Goal: Task Accomplishment & Management: Manage account settings

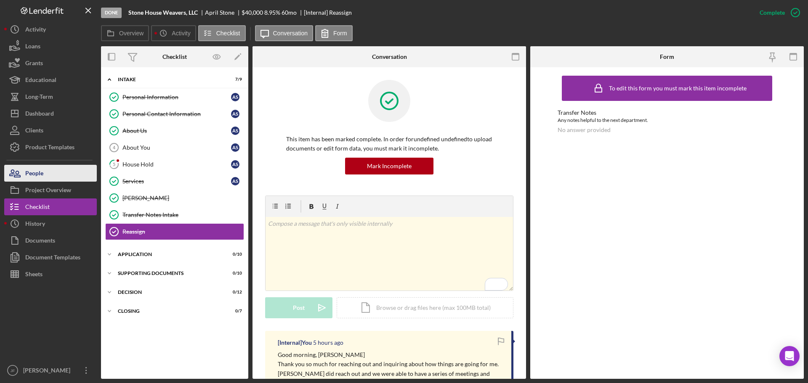
click at [30, 177] on div "People" at bounding box center [34, 174] width 18 height 19
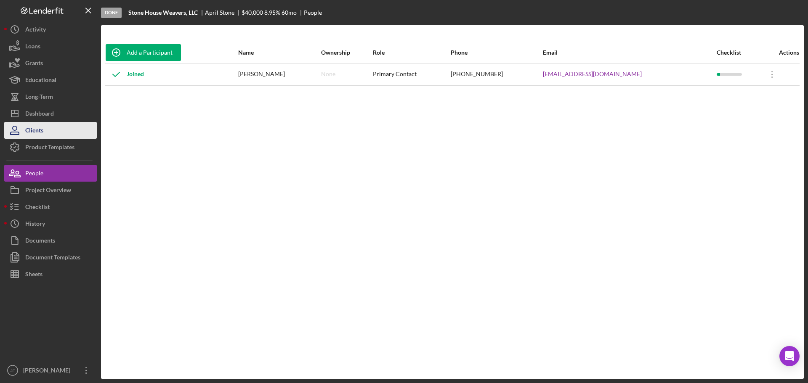
click at [35, 134] on div "Clients" at bounding box center [34, 131] width 18 height 19
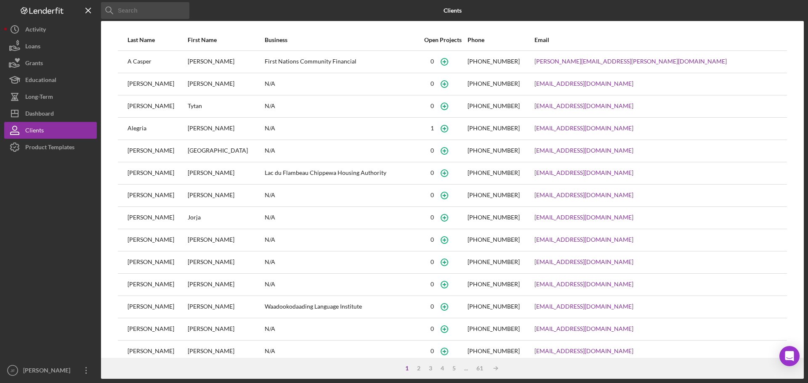
click at [133, 13] on input at bounding box center [145, 10] width 88 height 17
click at [58, 112] on button "Icon/Dashboard Dashboard" at bounding box center [50, 113] width 93 height 17
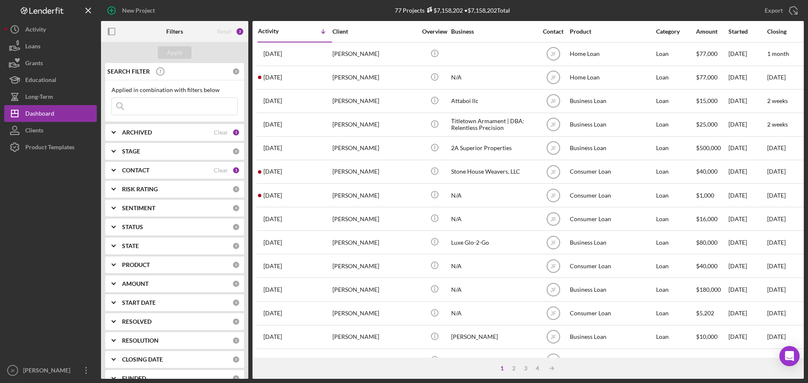
click at [150, 109] on input at bounding box center [174, 106] width 125 height 17
click at [157, 109] on input at bounding box center [174, 106] width 125 height 17
paste input "[PERSON_NAME]"
type input "[PERSON_NAME]"
click at [188, 53] on button "Apply" at bounding box center [175, 52] width 34 height 13
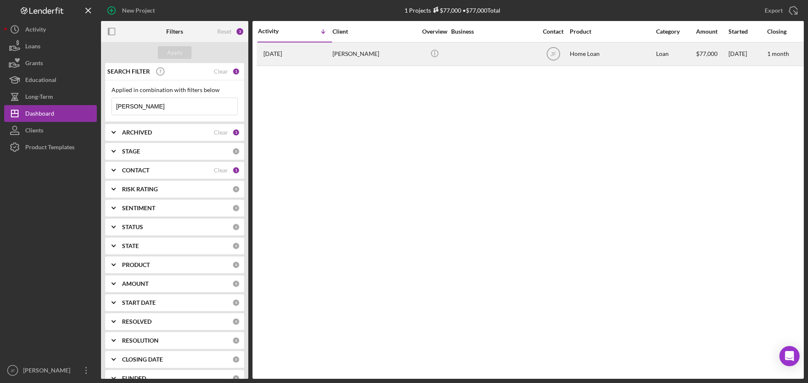
click at [353, 52] on div "[PERSON_NAME]" at bounding box center [374, 54] width 84 height 22
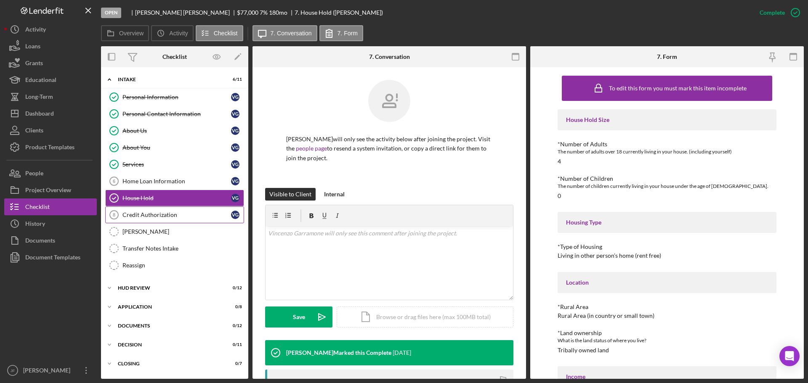
click at [158, 217] on div "Credit Authorization" at bounding box center [176, 215] width 109 height 7
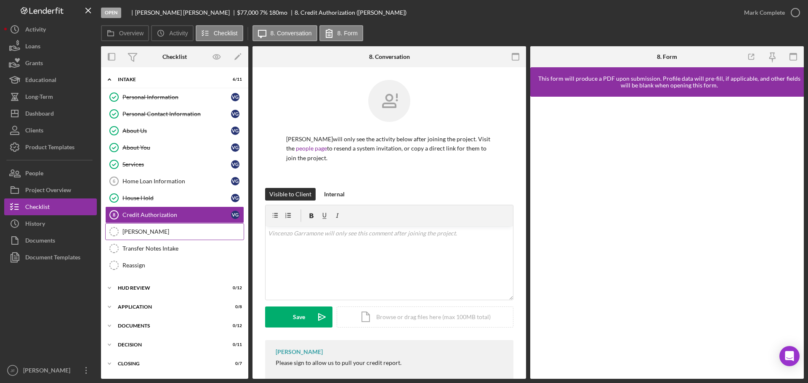
click at [148, 233] on div "[PERSON_NAME]" at bounding box center [182, 231] width 121 height 7
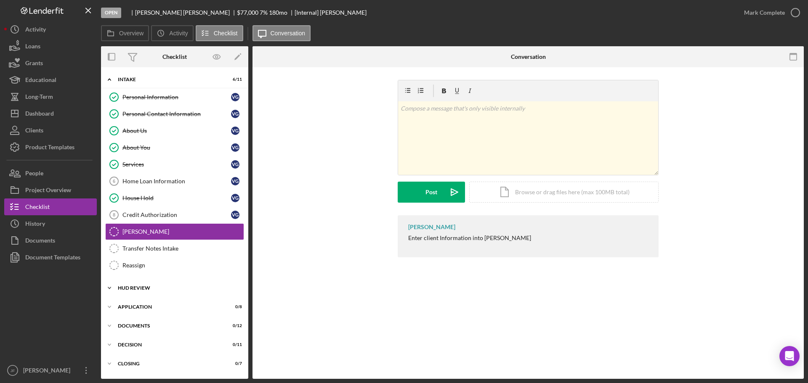
click at [151, 285] on div "Icon/Expander HUD Review 0 / 12" at bounding box center [174, 288] width 147 height 17
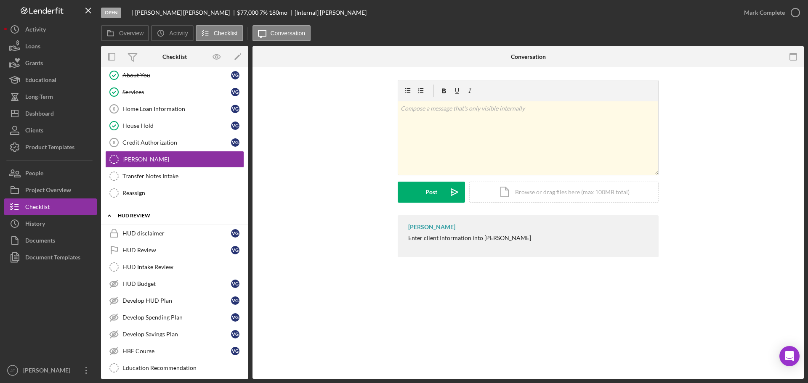
scroll to position [84, 0]
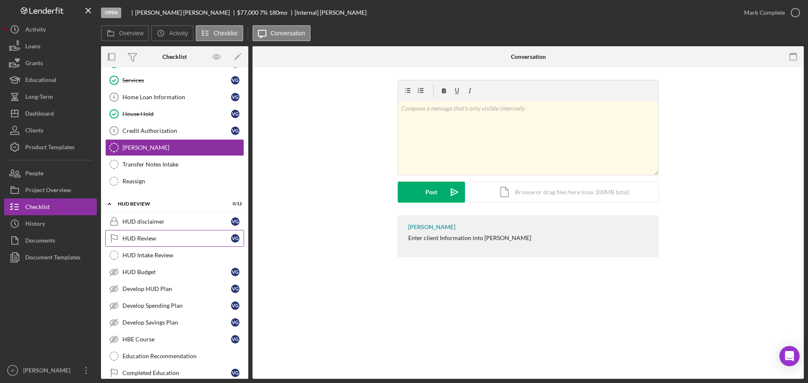
click at [166, 241] on div "HUD Review" at bounding box center [176, 238] width 109 height 7
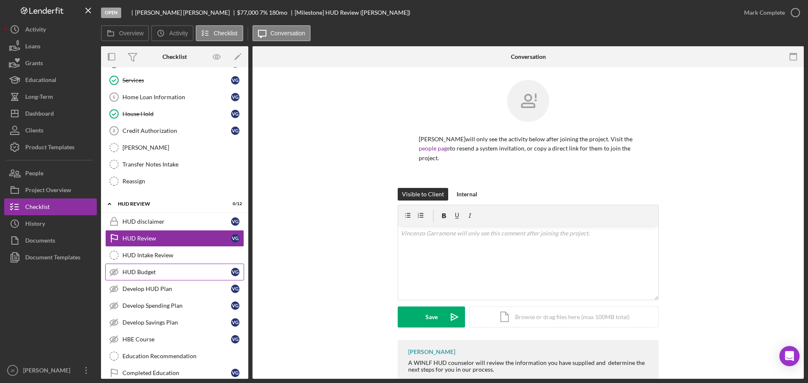
click at [163, 275] on div "HUD Budget" at bounding box center [176, 272] width 109 height 7
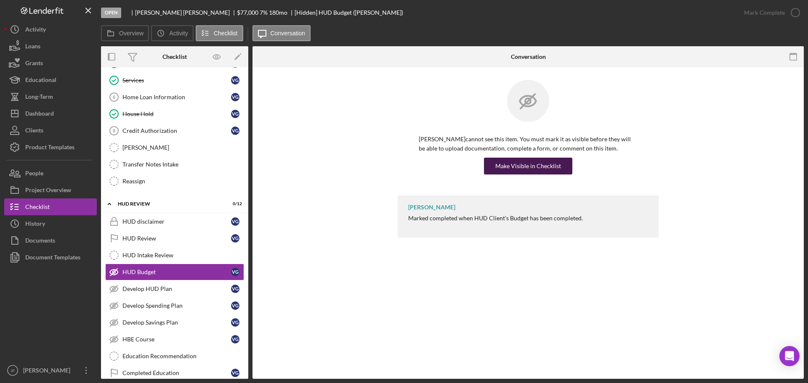
click at [542, 169] on div "Make Visible in Checklist" at bounding box center [528, 166] width 66 height 17
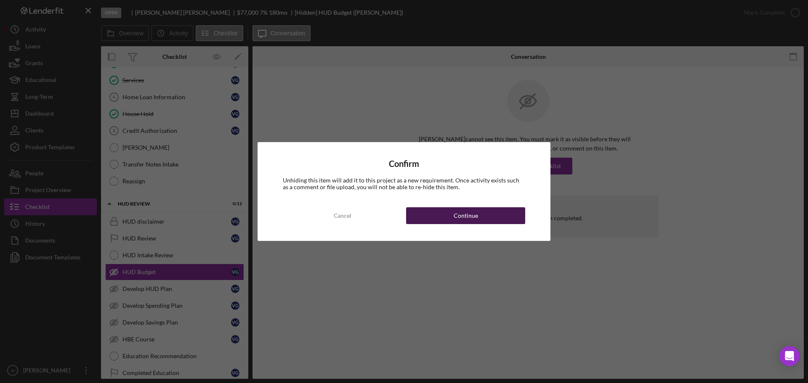
click at [423, 214] on button "Continue" at bounding box center [465, 215] width 119 height 17
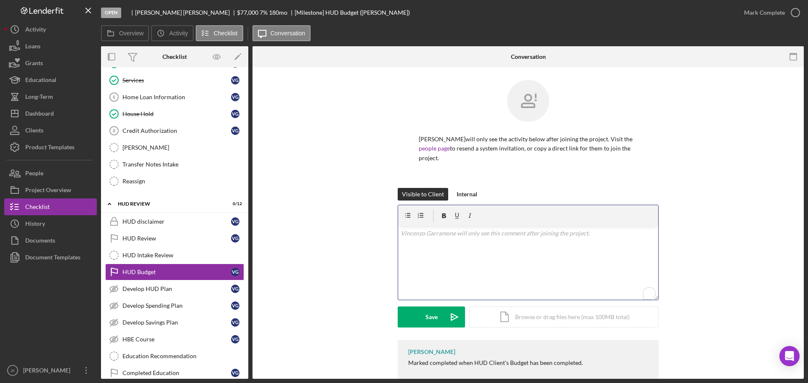
click at [421, 252] on div "v Color teal Color pink Remove color Add row above Add row below Add column bef…" at bounding box center [528, 263] width 260 height 74
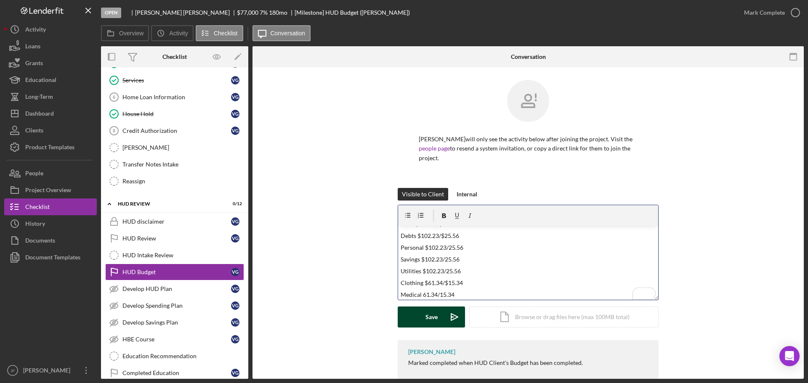
scroll to position [80, 0]
click at [428, 316] on div "Save" at bounding box center [431, 317] width 12 height 21
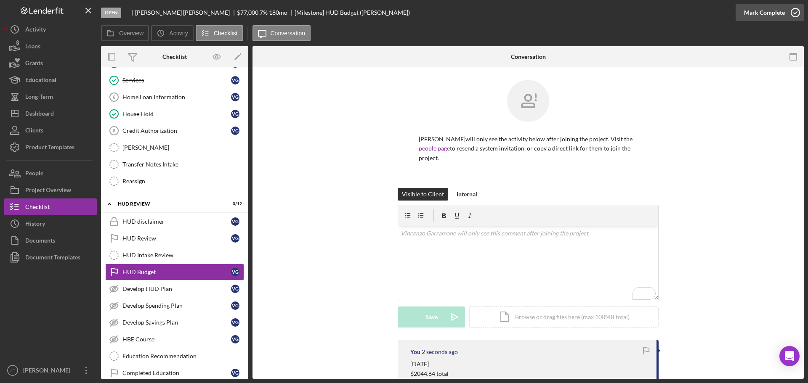
click at [752, 13] on div "Mark Complete" at bounding box center [764, 12] width 41 height 17
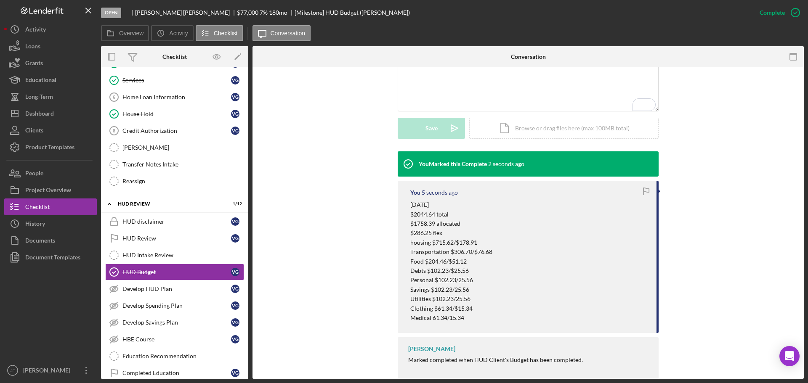
scroll to position [206, 0]
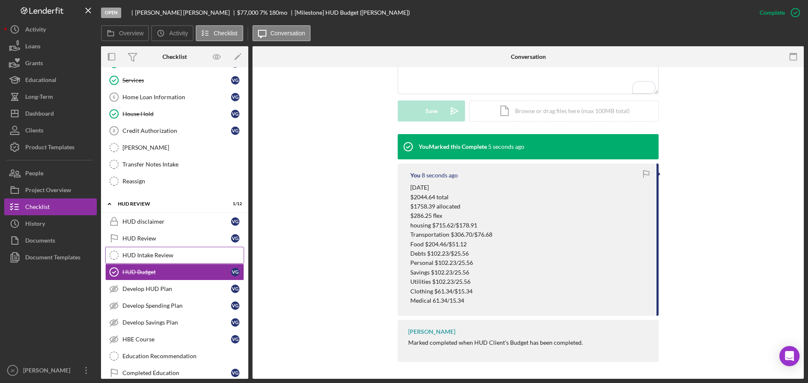
click at [150, 258] on div "HUD Intake Review" at bounding box center [182, 255] width 121 height 7
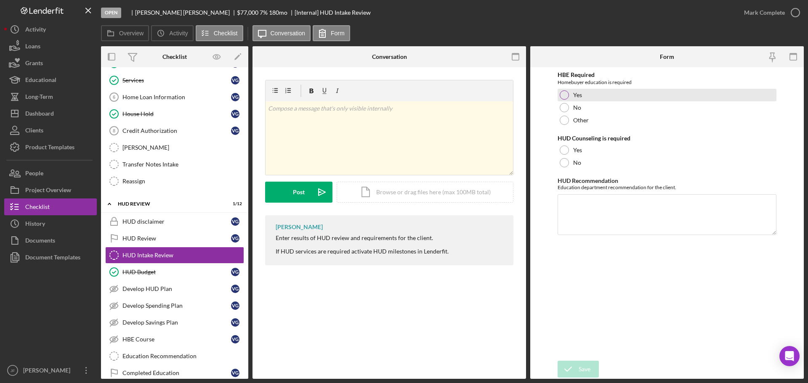
click at [563, 95] on div at bounding box center [563, 94] width 9 height 9
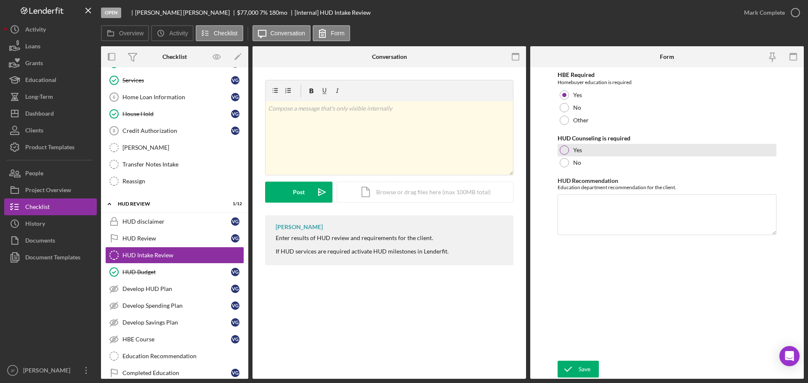
click at [561, 148] on div at bounding box center [563, 150] width 9 height 9
click at [575, 206] on textarea "HUD Recommendation" at bounding box center [666, 214] width 219 height 40
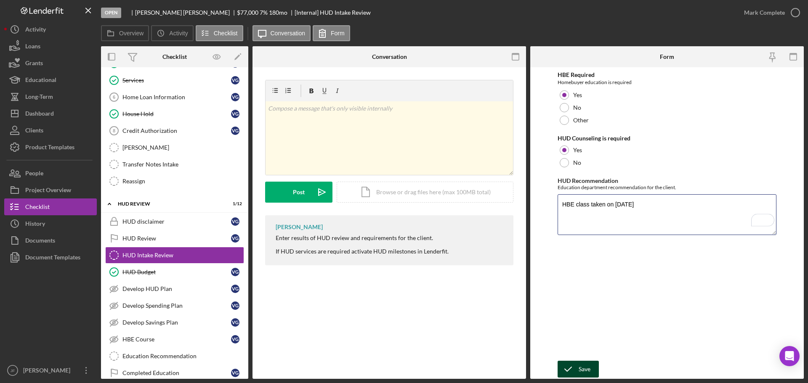
type textarea "HBE class taken on [DATE]"
click at [582, 364] on div "Save" at bounding box center [584, 369] width 12 height 17
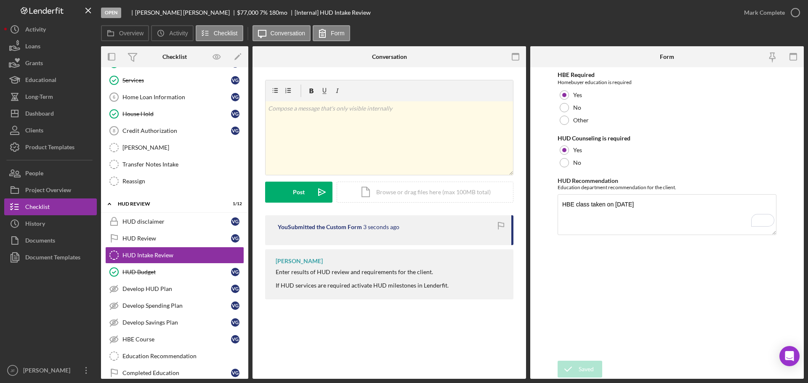
click at [751, 15] on div "Saved" at bounding box center [733, 25] width 135 height 37
click at [749, 12] on div "Mark Complete" at bounding box center [764, 12] width 41 height 17
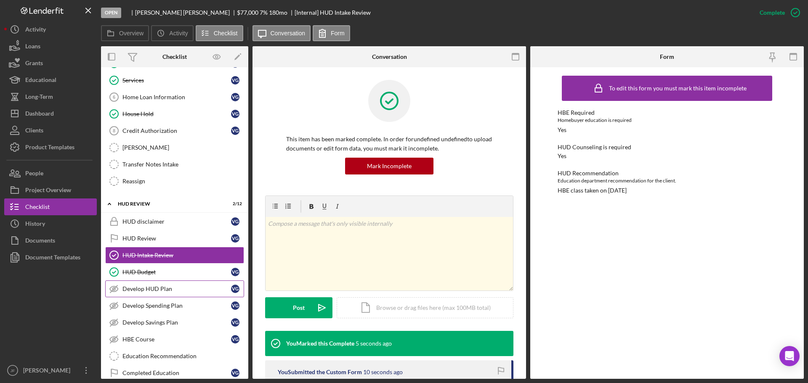
click at [169, 289] on div "Develop HUD Plan" at bounding box center [176, 289] width 109 height 7
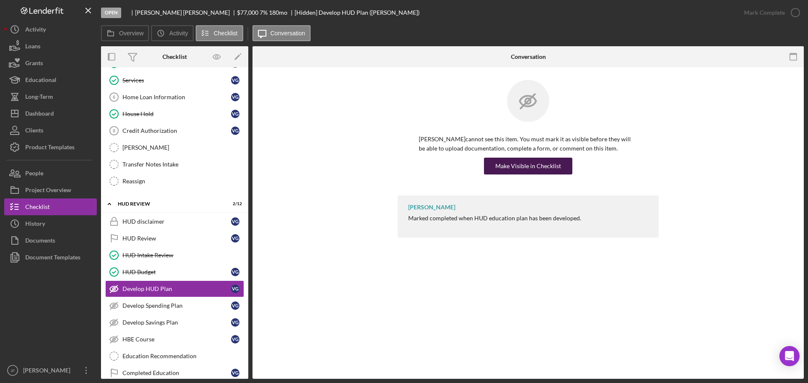
click at [509, 161] on div "Make Visible in Checklist" at bounding box center [528, 166] width 66 height 17
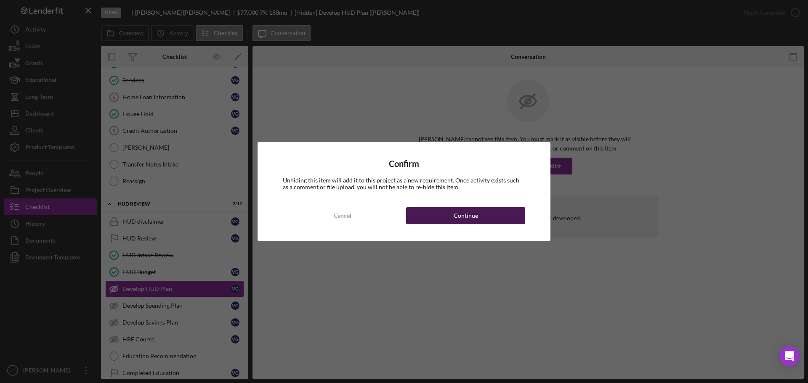
click at [431, 218] on button "Continue" at bounding box center [465, 215] width 119 height 17
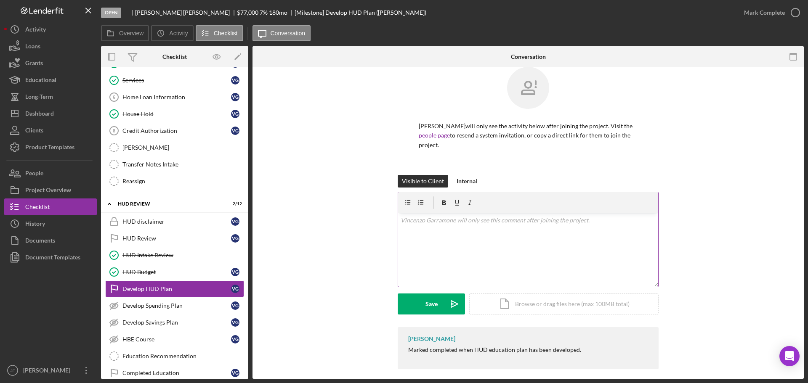
scroll to position [20, 0]
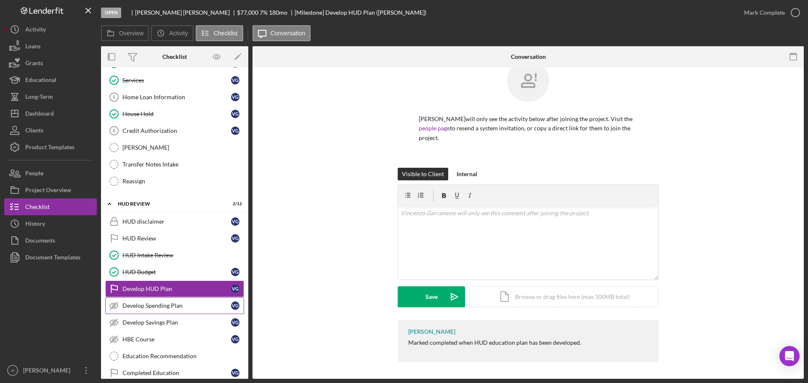
click at [164, 305] on div "Develop Spending Plan" at bounding box center [176, 305] width 109 height 7
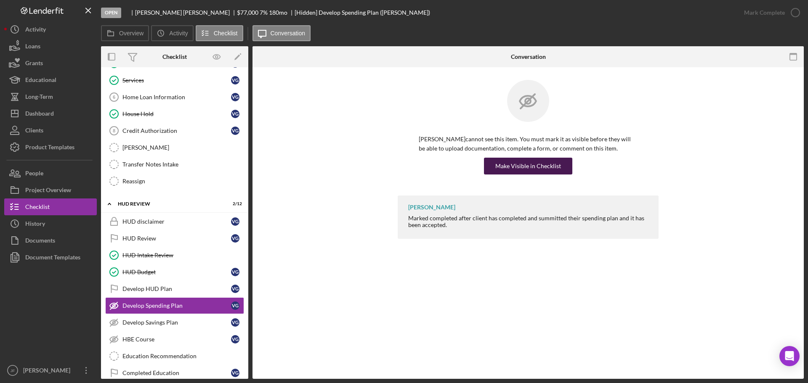
click at [514, 169] on div "Make Visible in Checklist" at bounding box center [528, 166] width 66 height 17
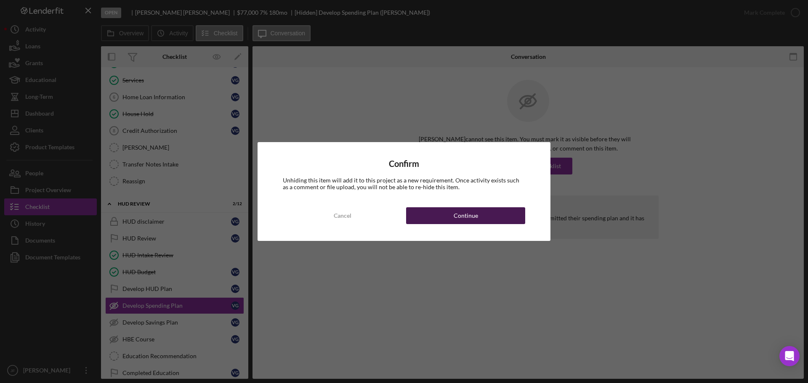
click at [461, 215] on div "Continue" at bounding box center [465, 215] width 24 height 17
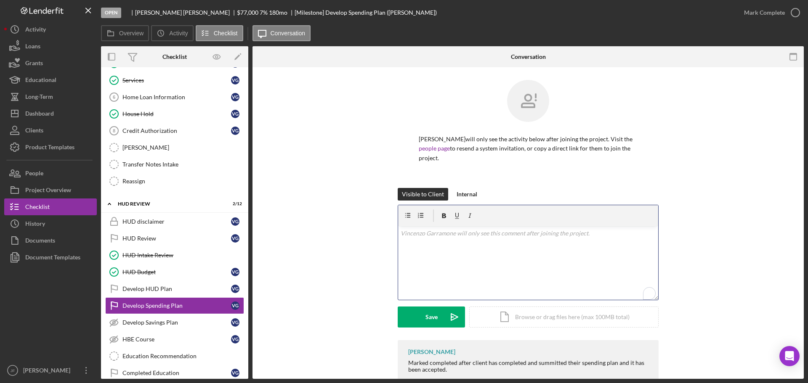
click at [444, 239] on div "v Color teal Color pink Remove color Add row above Add row below Add column bef…" at bounding box center [528, 263] width 260 height 74
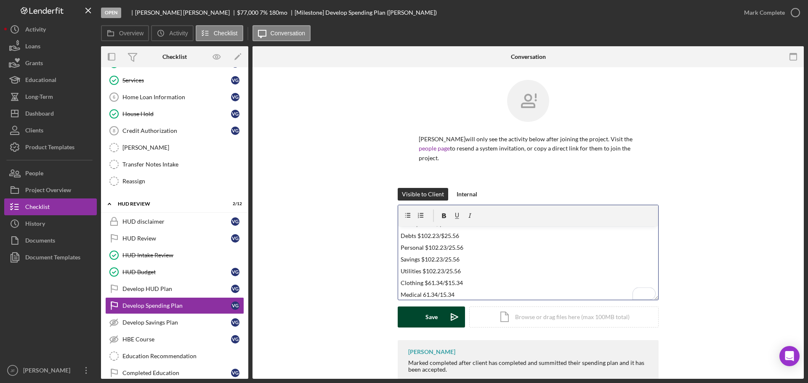
click at [416, 313] on button "Save Icon/icon-invite-send" at bounding box center [430, 317] width 67 height 21
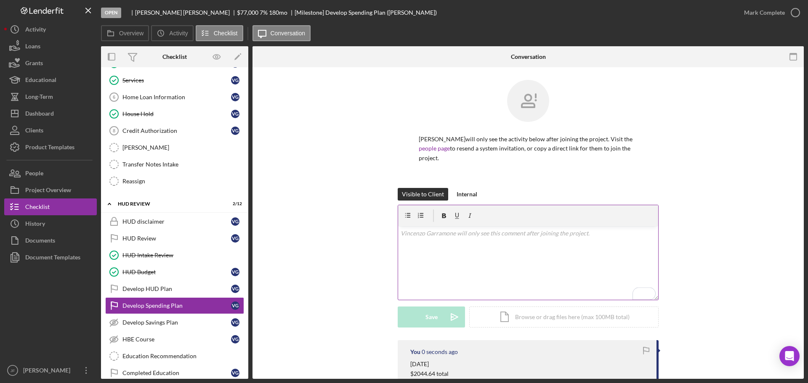
scroll to position [0, 0]
click at [749, 12] on div "Mark Complete" at bounding box center [764, 12] width 41 height 17
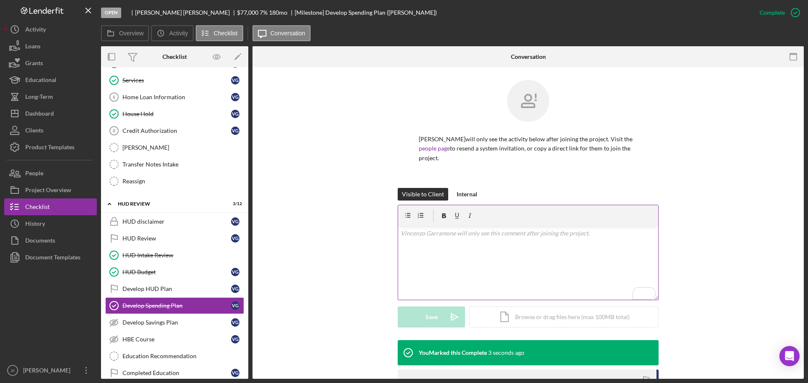
scroll to position [208, 0]
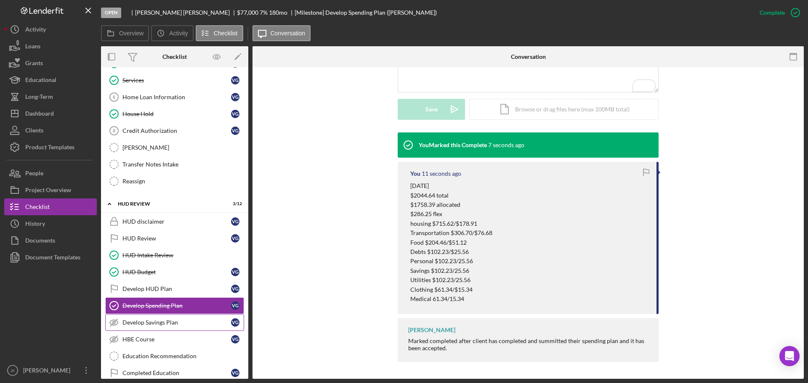
click at [147, 325] on div "Develop Savings Plan" at bounding box center [176, 322] width 109 height 7
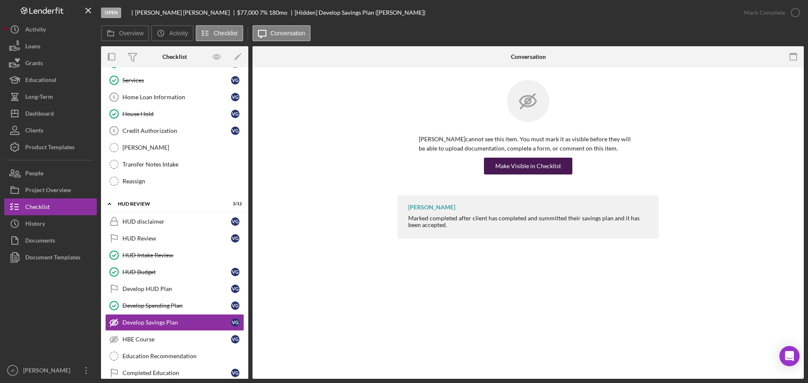
click at [511, 167] on div "Make Visible in Checklist" at bounding box center [528, 166] width 66 height 17
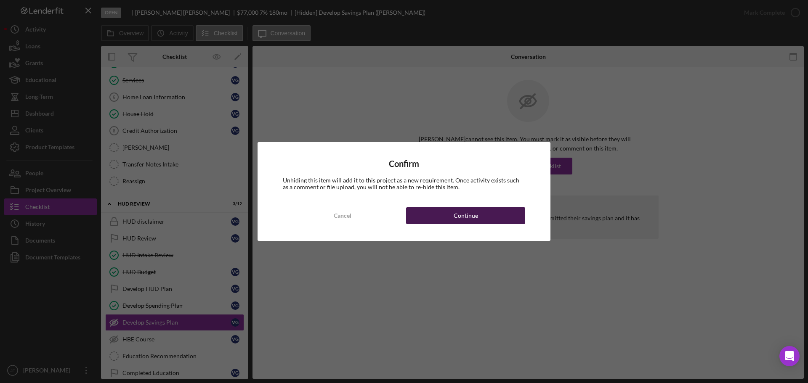
click at [445, 215] on button "Continue" at bounding box center [465, 215] width 119 height 17
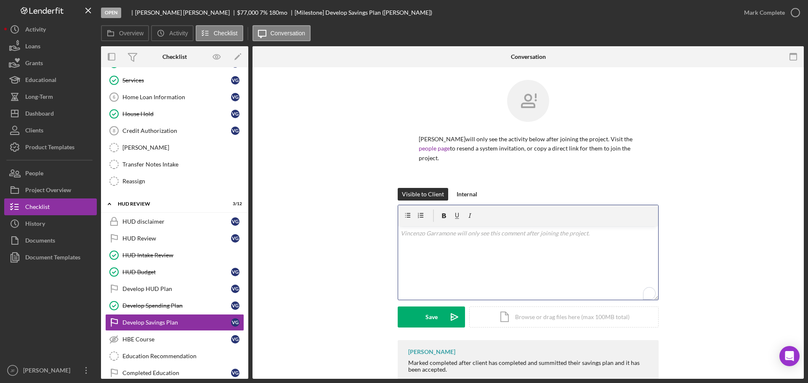
click at [436, 249] on div "v Color teal Color pink Remove color Add row above Add row below Add column bef…" at bounding box center [528, 263] width 260 height 74
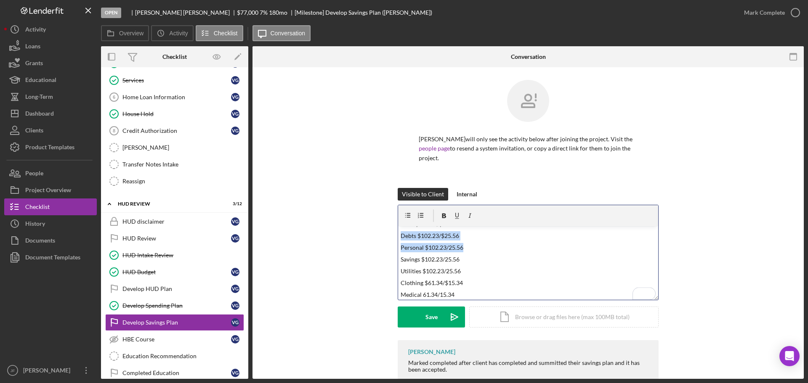
drag, startPoint x: 397, startPoint y: 233, endPoint x: 467, endPoint y: 248, distance: 72.4
click at [467, 248] on div "v Color teal Color pink Remove color Add row above Add row below Add column bef…" at bounding box center [528, 263] width 260 height 74
drag, startPoint x: 400, startPoint y: 233, endPoint x: 431, endPoint y: 222, distance: 33.1
click at [431, 222] on div "v Color teal Color pink Remove color Add row above Add row below Add column bef…" at bounding box center [528, 252] width 260 height 95
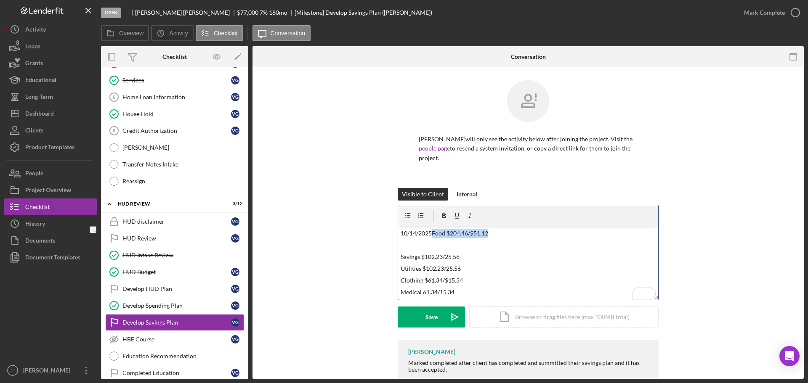
drag, startPoint x: 486, startPoint y: 233, endPoint x: 432, endPoint y: 236, distance: 54.4
click at [432, 236] on p "10/14/2025Food $204.46/$51.12" at bounding box center [527, 233] width 255 height 9
drag, startPoint x: 399, startPoint y: 267, endPoint x: 459, endPoint y: 297, distance: 67.1
click at [459, 297] on div "v Color teal Color pink Remove color Add row above Add row below Add column bef…" at bounding box center [528, 263] width 260 height 74
click at [432, 267] on p "To enrich screen reader interactions, please activate Accessibility in Grammarl…" at bounding box center [527, 268] width 255 height 9
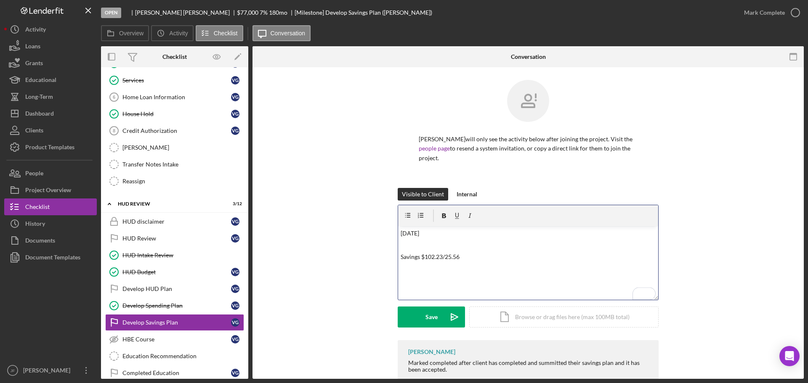
click at [442, 257] on p "Savings $102.23/25.56" at bounding box center [527, 256] width 255 height 9
click at [424, 322] on button "Save Icon/icon-invite-send" at bounding box center [430, 317] width 67 height 21
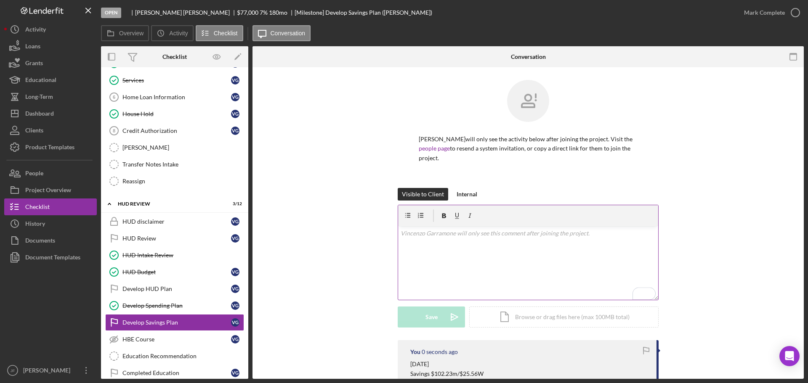
scroll to position [74, 0]
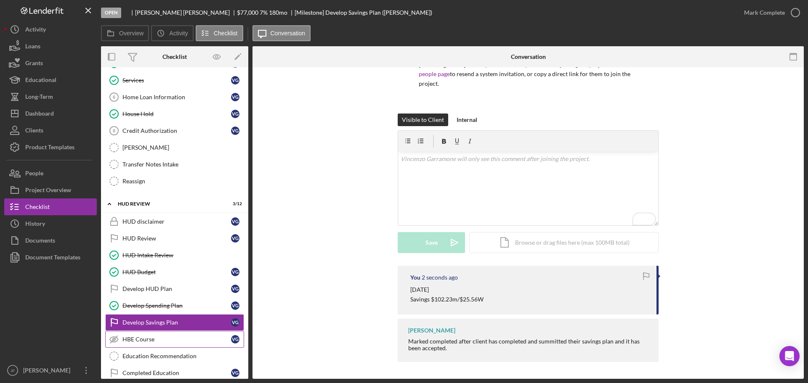
click at [150, 341] on div "HBE Course" at bounding box center [176, 339] width 109 height 7
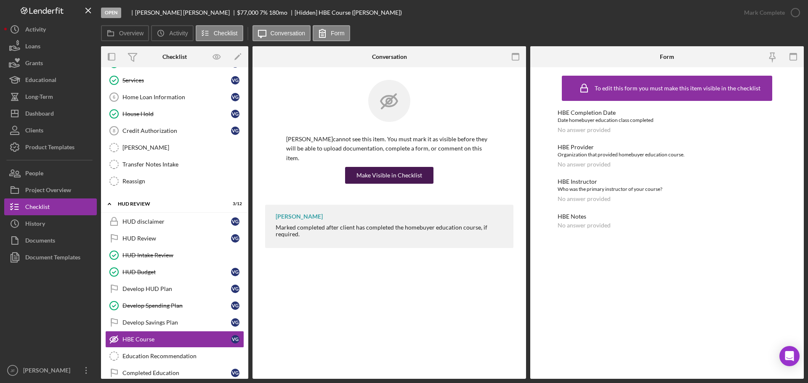
click at [390, 177] on div "Make Visible in Checklist" at bounding box center [389, 175] width 66 height 17
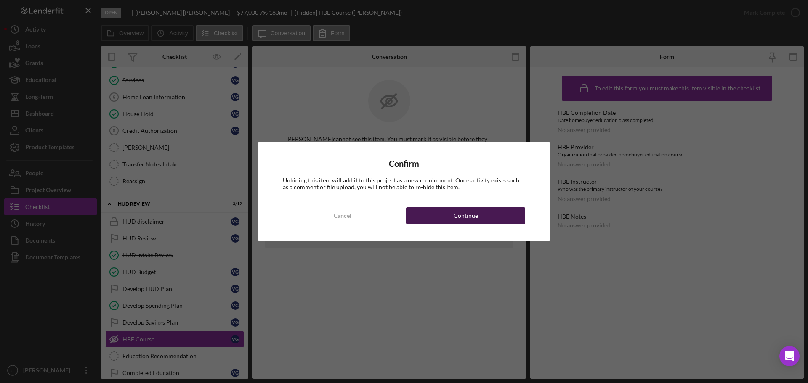
click at [414, 211] on button "Continue" at bounding box center [465, 215] width 119 height 17
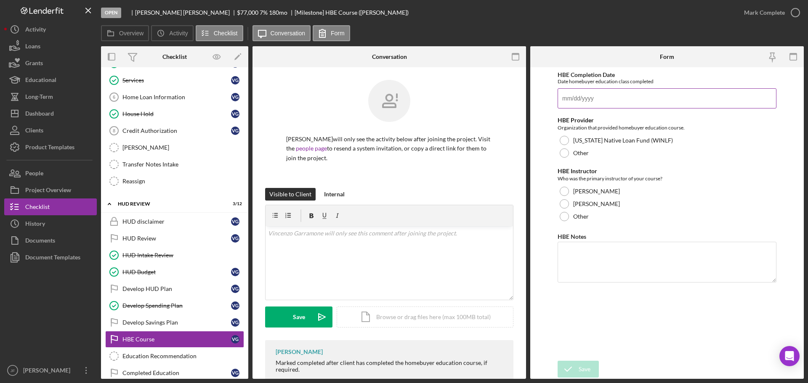
click at [583, 100] on input "HBE Completion Date" at bounding box center [666, 98] width 219 height 20
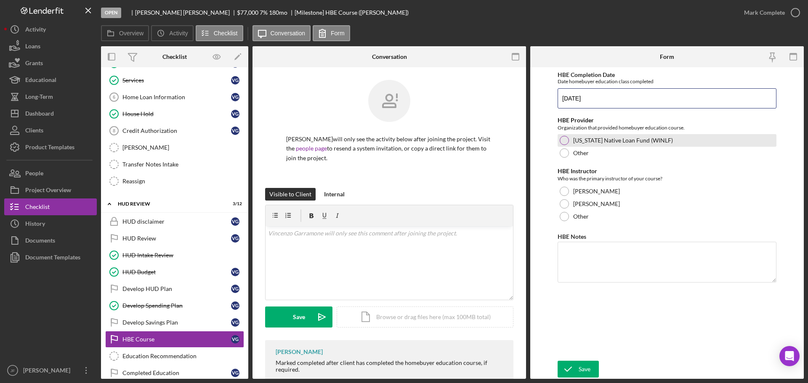
type input "[DATE]"
click at [565, 143] on div at bounding box center [563, 140] width 9 height 9
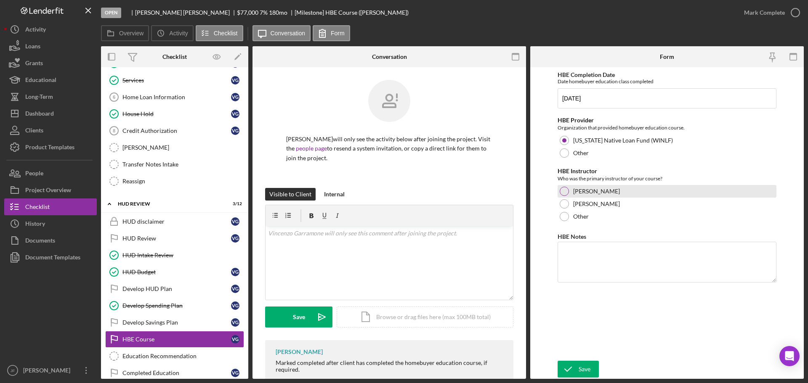
click at [564, 188] on div at bounding box center [563, 191] width 9 height 9
click at [576, 267] on textarea "HBE Notes" at bounding box center [666, 262] width 219 height 40
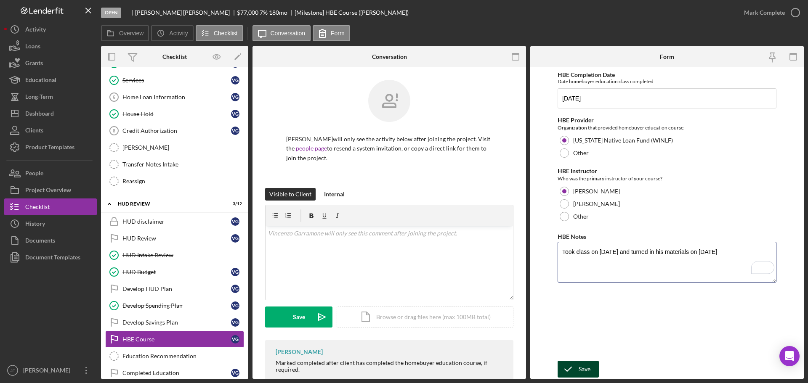
type textarea "Took class on [DATE] and turned in his materials on [DATE]"
click at [588, 365] on div "Save" at bounding box center [584, 369] width 12 height 17
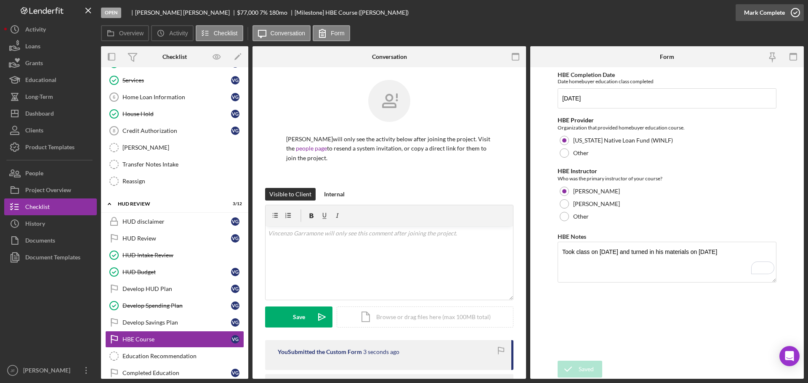
click at [760, 11] on div "Mark Complete" at bounding box center [764, 12] width 41 height 17
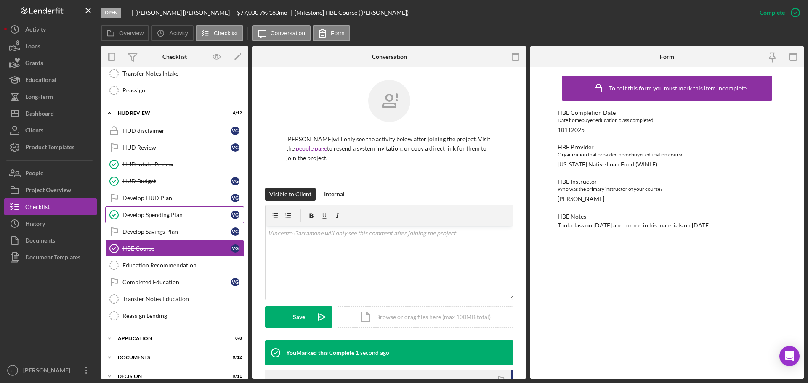
scroll to position [204, 0]
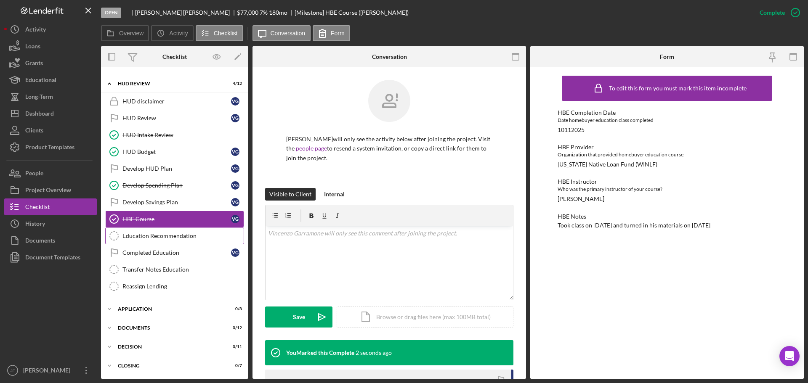
click at [161, 241] on link "Education Recommendation Education Recommendation" at bounding box center [174, 236] width 139 height 17
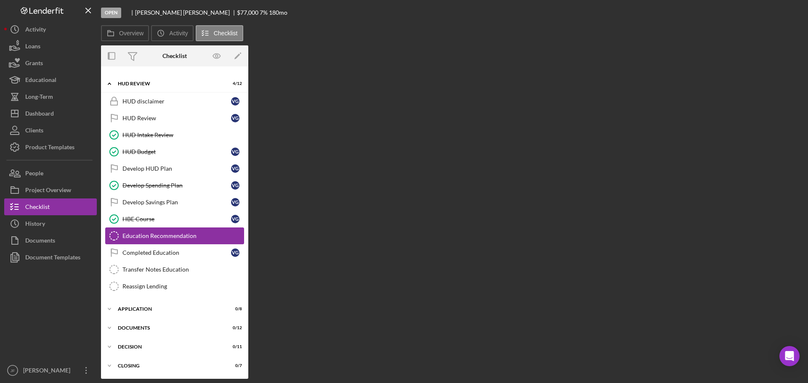
scroll to position [204, 0]
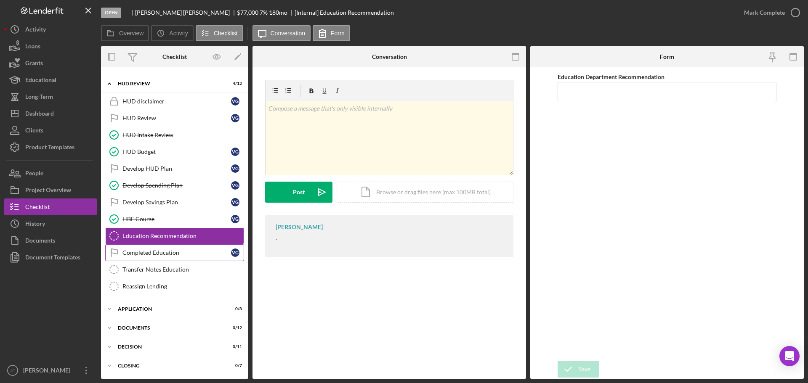
click at [158, 255] on div "Completed Education" at bounding box center [176, 252] width 109 height 7
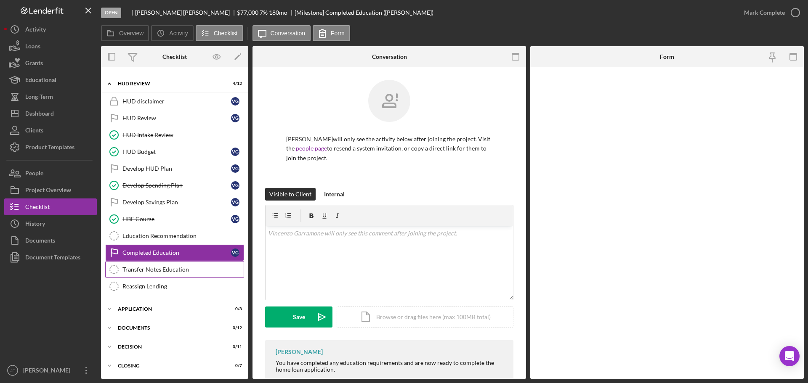
click at [155, 269] on div "Transfer Notes Education" at bounding box center [182, 269] width 121 height 7
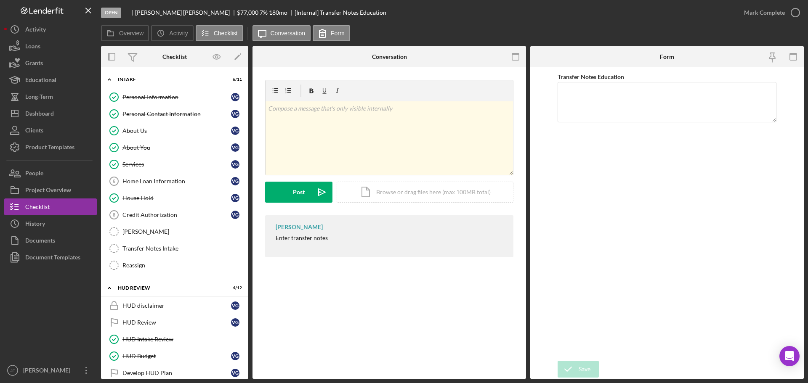
scroll to position [42, 0]
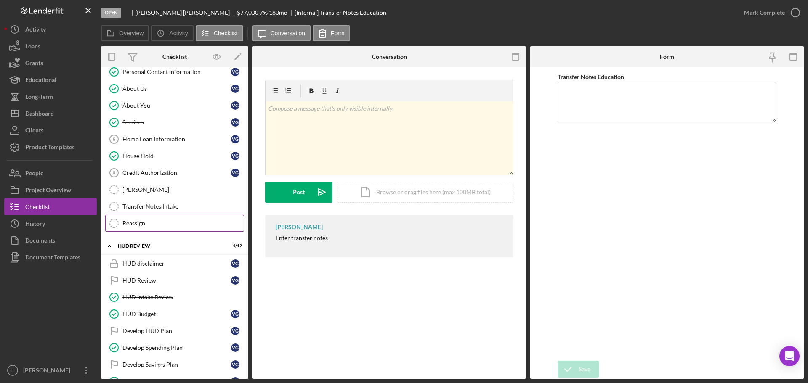
click at [143, 220] on div "Reassign" at bounding box center [182, 223] width 121 height 7
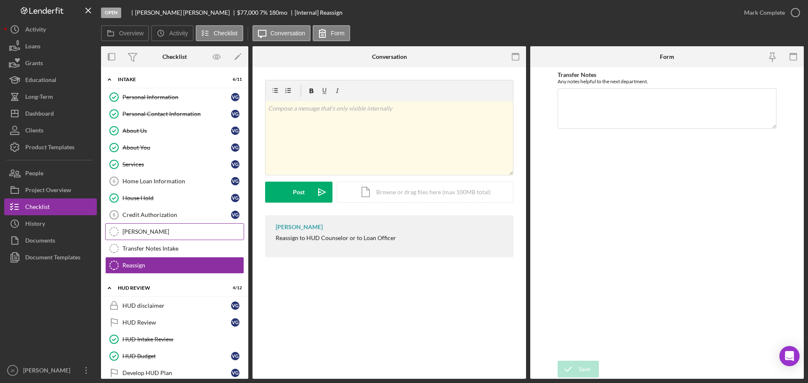
click at [154, 228] on div "[PERSON_NAME]" at bounding box center [182, 231] width 121 height 7
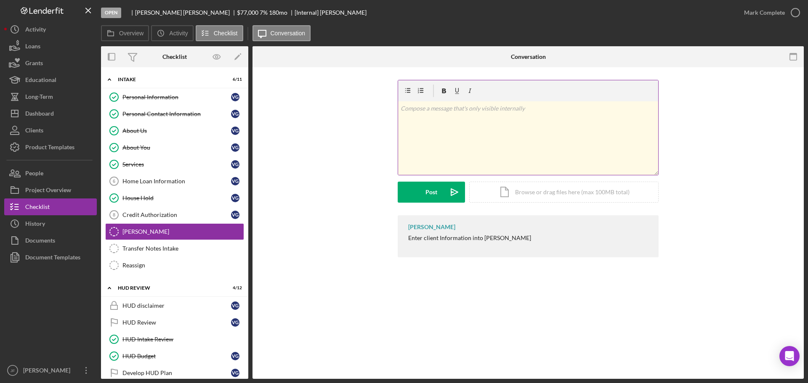
click at [431, 126] on div "v Color teal Color pink Remove color Add row above Add row below Add column bef…" at bounding box center [528, 138] width 260 height 74
click at [779, 12] on div "Mark Complete" at bounding box center [764, 12] width 41 height 17
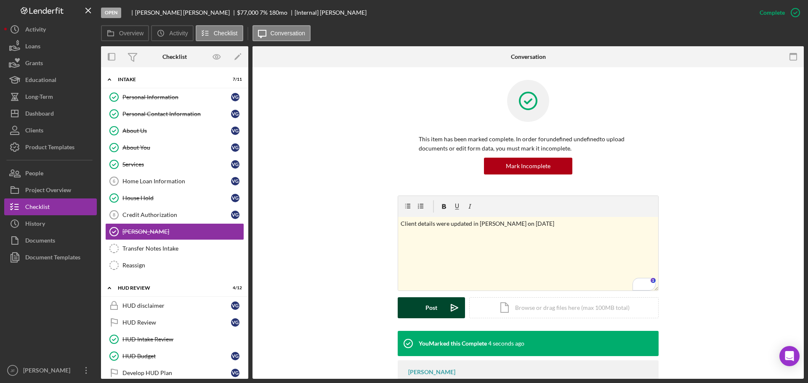
click at [425, 310] on div "Post" at bounding box center [431, 307] width 12 height 21
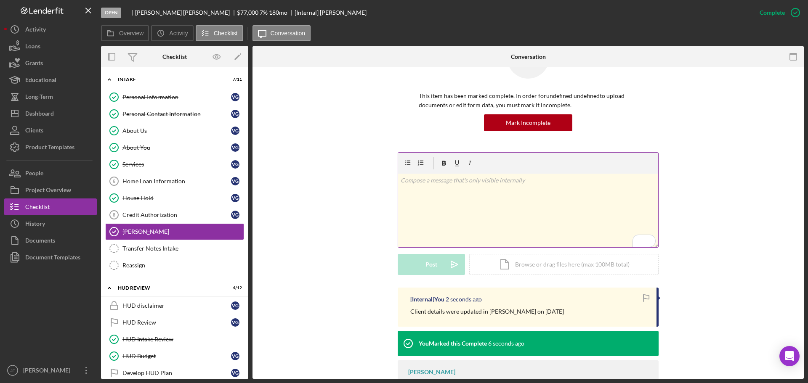
scroll to position [84, 0]
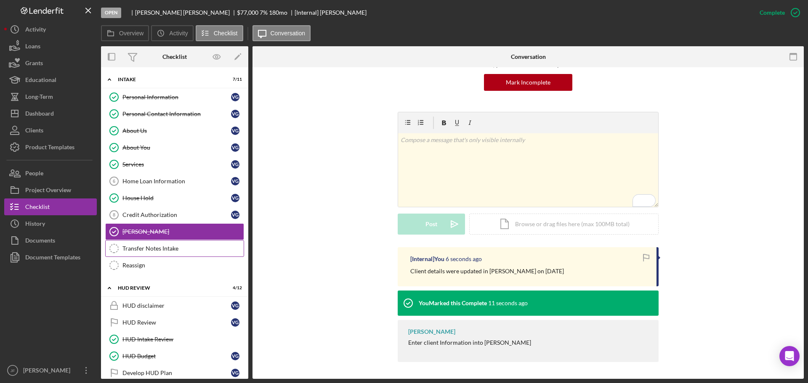
click at [170, 246] on div "Transfer Notes Intake" at bounding box center [182, 248] width 121 height 7
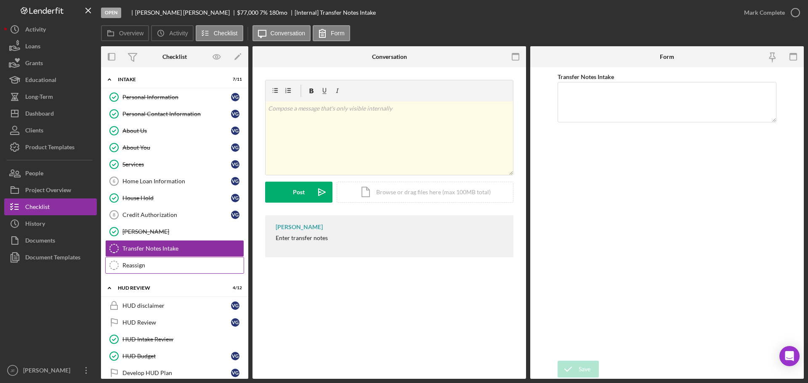
click at [165, 262] on div "Reassign" at bounding box center [182, 265] width 121 height 7
